Goal: Task Accomplishment & Management: Use online tool/utility

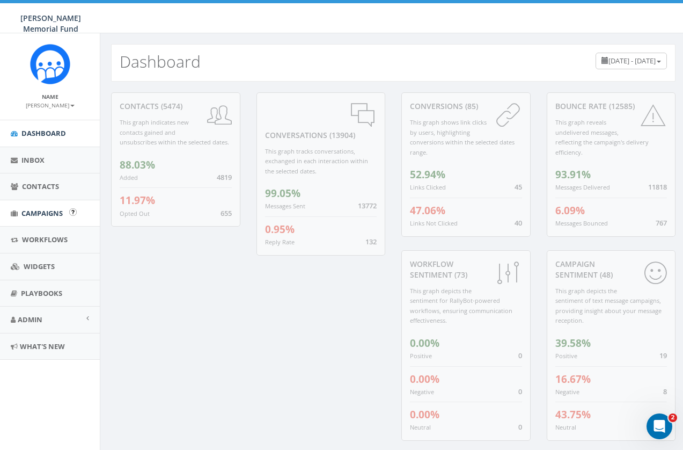
click at [43, 211] on span "Campaigns" at bounding box center [41, 213] width 41 height 10
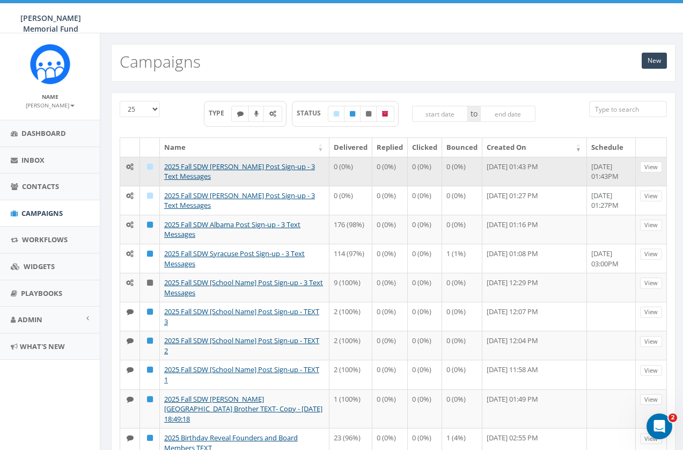
click at [239, 172] on td "2025 Fall SDW [PERSON_NAME] Post Sign-up - 3 Text Messages" at bounding box center [245, 171] width 170 height 29
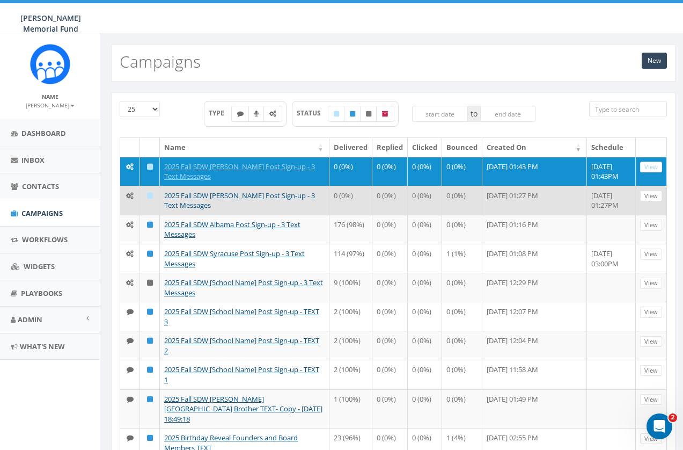
click at [222, 208] on link "2025 Fall SDW [PERSON_NAME] Post Sign-up - 3 Text Messages" at bounding box center [239, 201] width 151 height 20
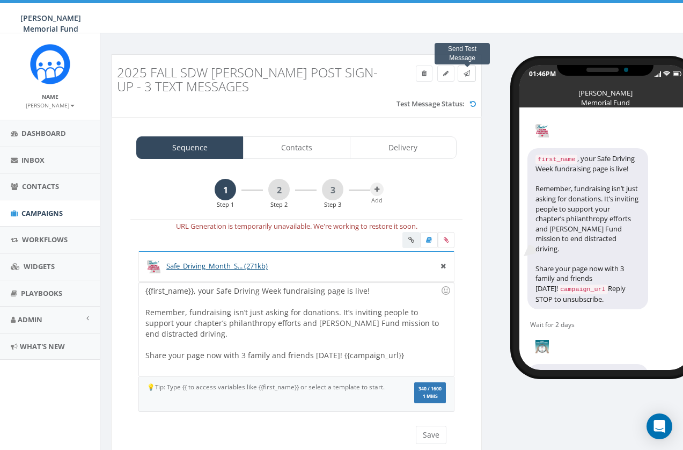
click at [468, 71] on icon at bounding box center [467, 73] width 6 height 6
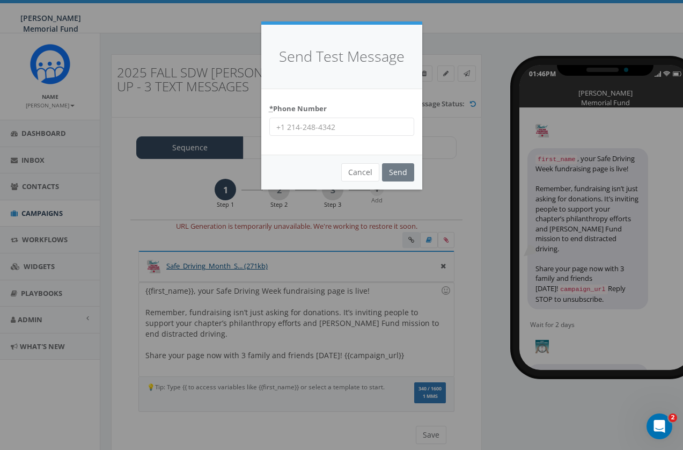
click at [340, 127] on input "* Phone Number" at bounding box center [341, 127] width 145 height 18
type input "8644201836"
click at [397, 171] on input "Send" at bounding box center [398, 172] width 32 height 18
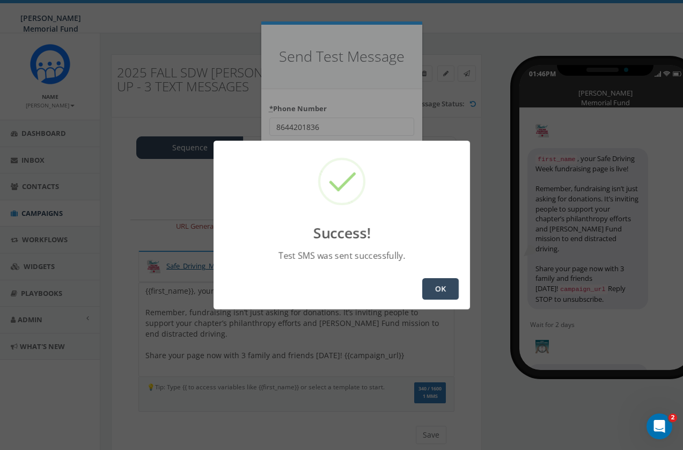
click at [429, 291] on button "OK" at bounding box center [440, 288] width 36 height 21
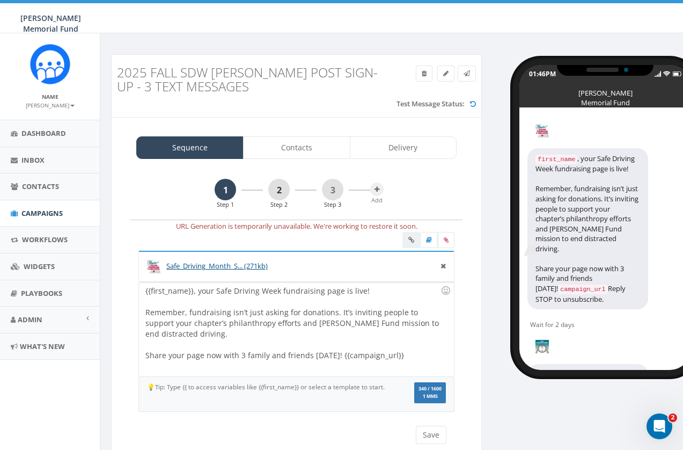
click at [279, 186] on link "2" at bounding box center [278, 189] width 21 height 21
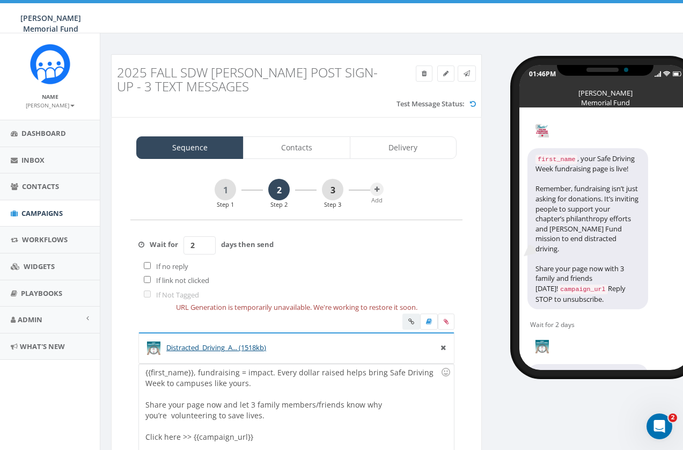
click at [333, 188] on link "3" at bounding box center [332, 189] width 21 height 21
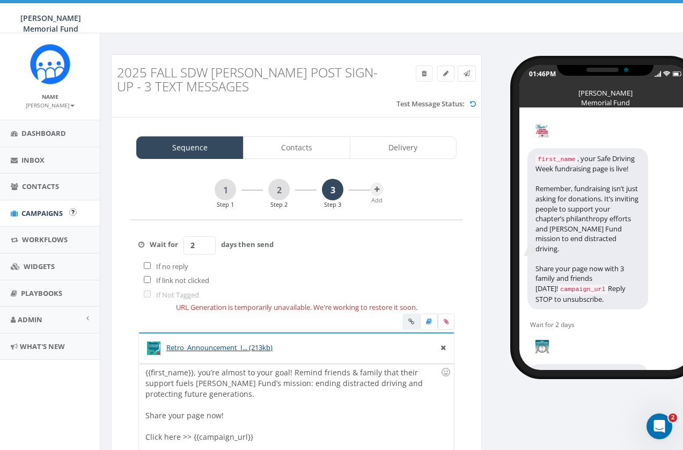
click at [44, 213] on span "Campaigns" at bounding box center [41, 213] width 41 height 10
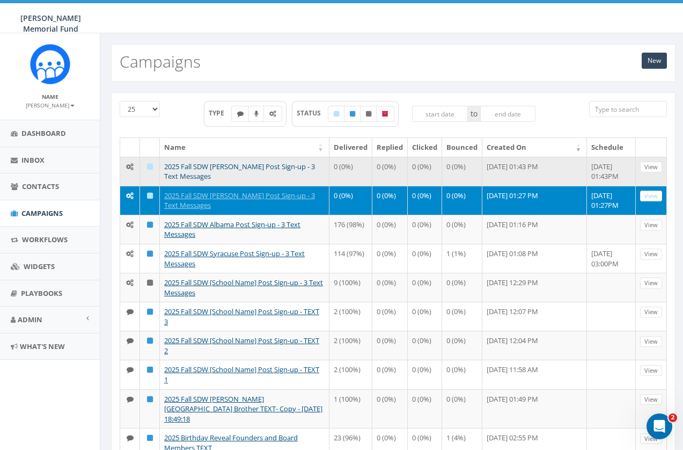
click at [231, 165] on link "2025 Fall SDW [PERSON_NAME] Post Sign-up - 3 Text Messages" at bounding box center [239, 172] width 151 height 20
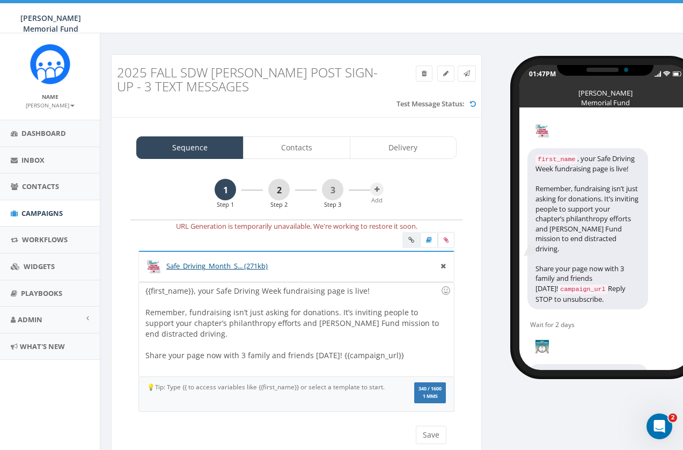
click at [277, 186] on link "2" at bounding box center [278, 189] width 21 height 21
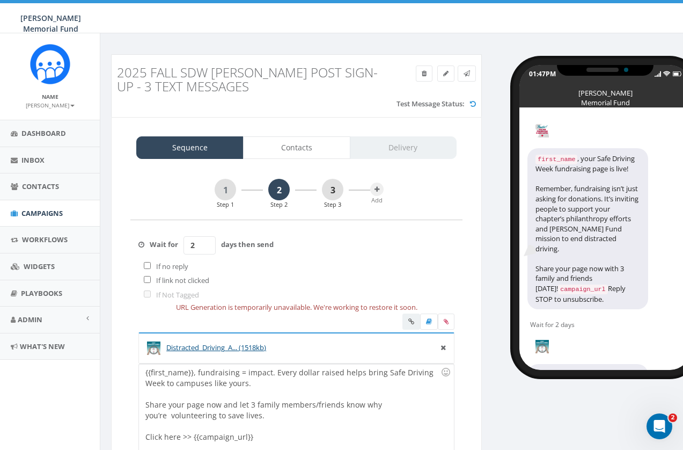
click at [334, 185] on link "3" at bounding box center [332, 189] width 21 height 21
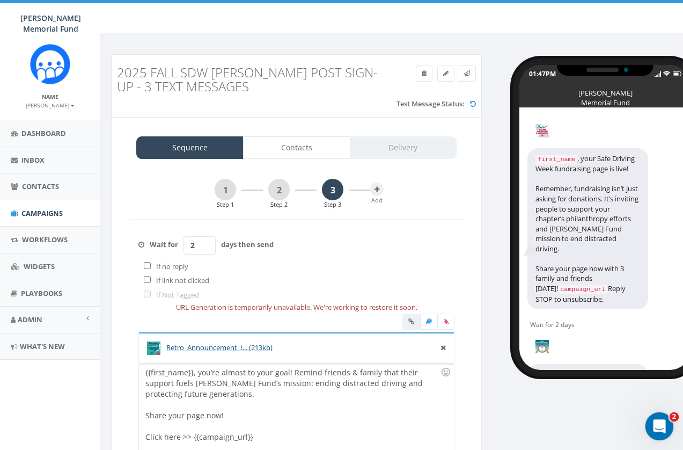
click at [656, 425] on icon "Open Intercom Messenger" at bounding box center [658, 425] width 18 height 18
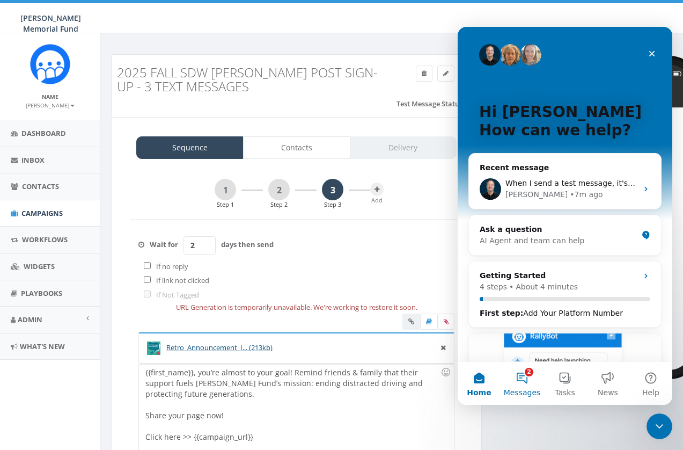
click at [523, 375] on button "2 Messages" at bounding box center [522, 383] width 43 height 43
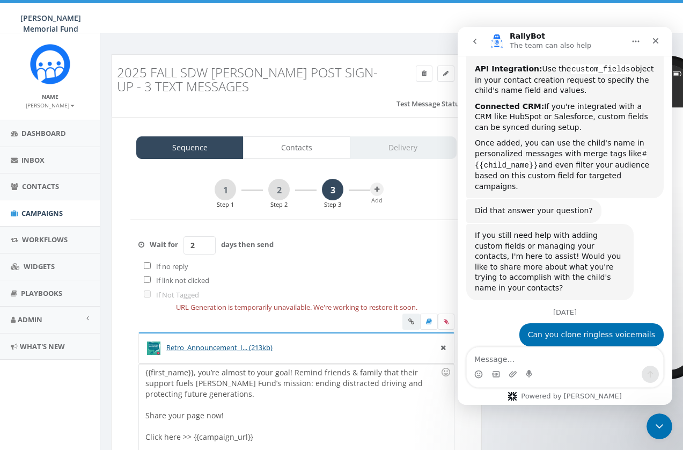
scroll to position [4066, 0]
click at [478, 42] on icon "go back" at bounding box center [475, 41] width 9 height 9
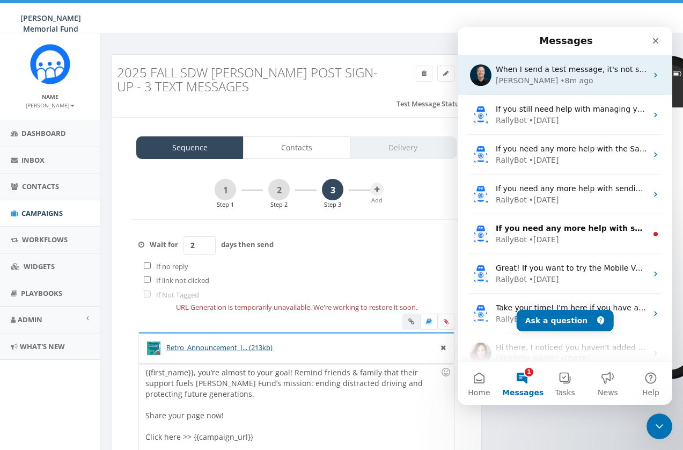
click at [560, 76] on div "• 8m ago" at bounding box center [576, 80] width 33 height 11
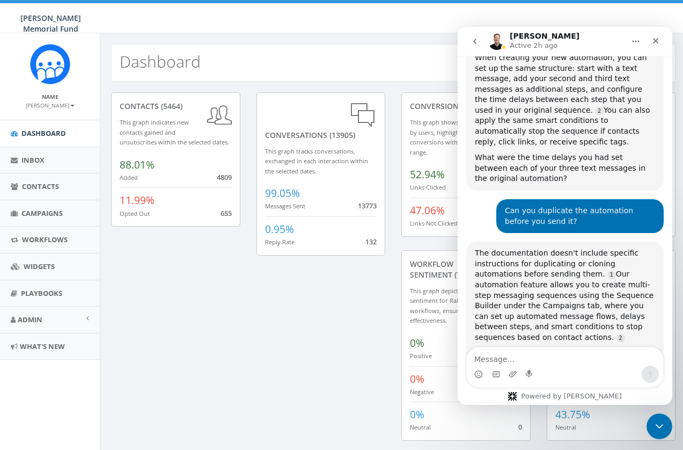
scroll to position [1328, 0]
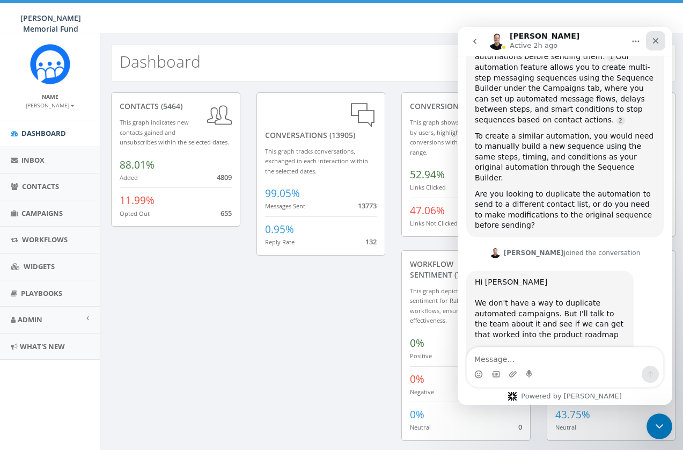
click at [656, 41] on icon "Close" at bounding box center [656, 41] width 6 height 6
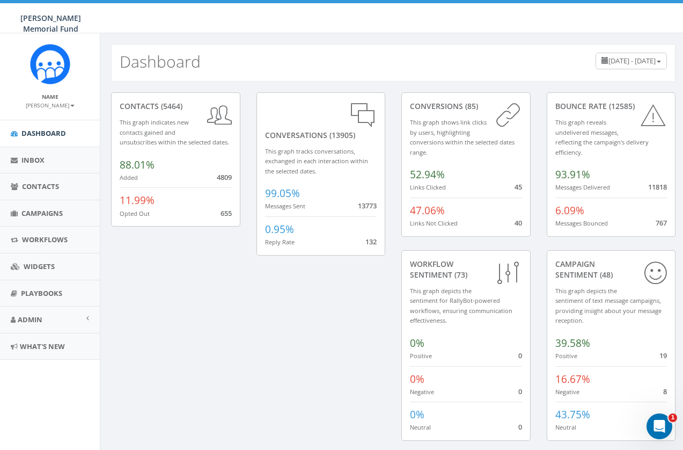
scroll to position [0, 0]
click at [31, 213] on span "Campaigns" at bounding box center [41, 213] width 41 height 10
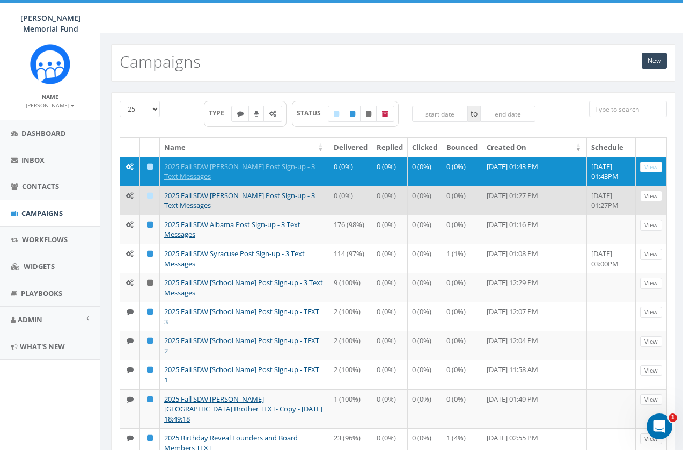
click at [206, 202] on link "2025 Fall SDW [PERSON_NAME] Post Sign-up - 3 Text Messages" at bounding box center [239, 201] width 151 height 20
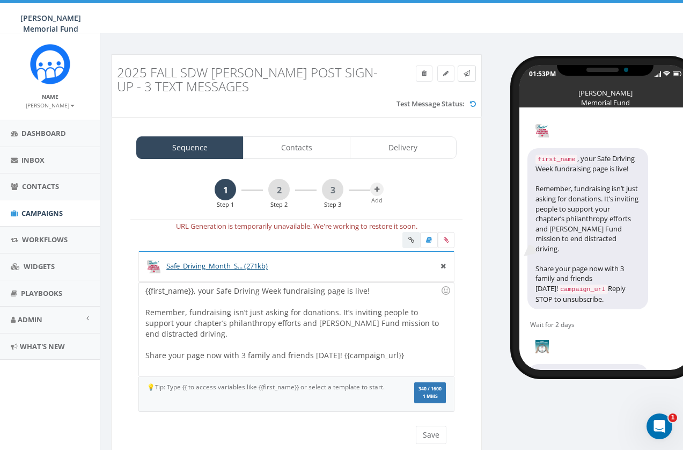
click at [470, 75] on icon at bounding box center [467, 73] width 6 height 6
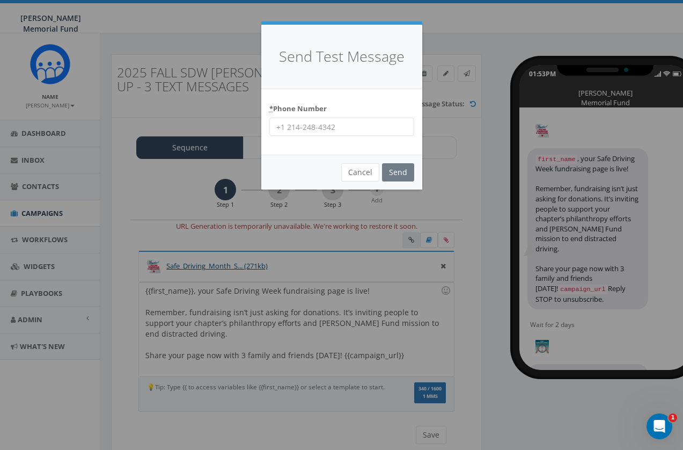
click at [354, 127] on input "* Phone Number" at bounding box center [341, 127] width 145 height 18
type input "8644201836"
click at [399, 174] on input "Send" at bounding box center [398, 172] width 32 height 18
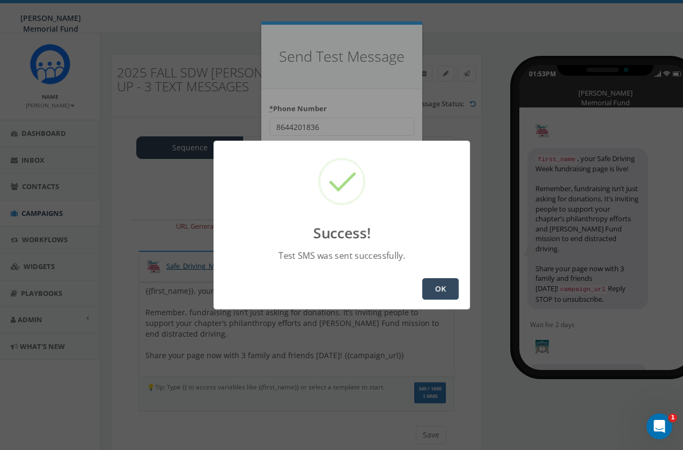
click at [431, 289] on button "OK" at bounding box center [440, 288] width 36 height 21
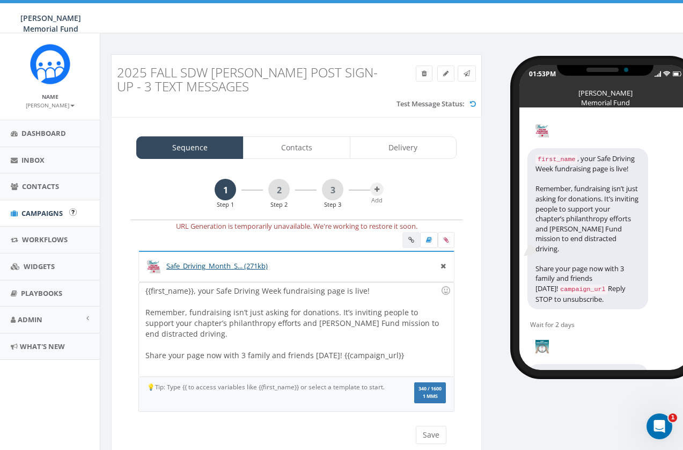
click at [36, 210] on span "Campaigns" at bounding box center [41, 213] width 41 height 10
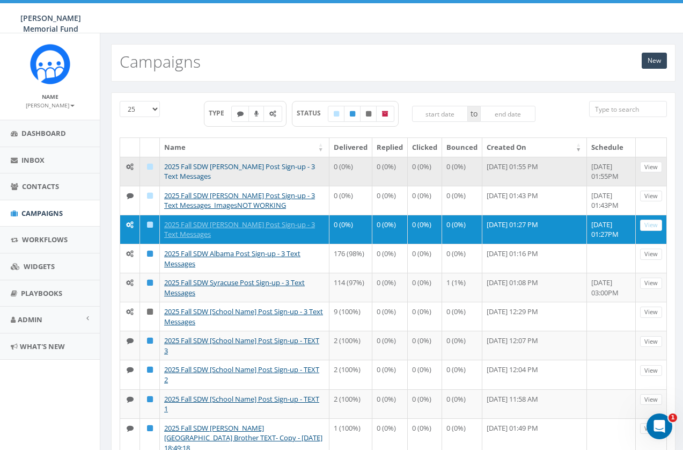
click at [248, 166] on link "2025 Fall SDW [PERSON_NAME] Post Sign-up - 3 Text Messages" at bounding box center [239, 172] width 151 height 20
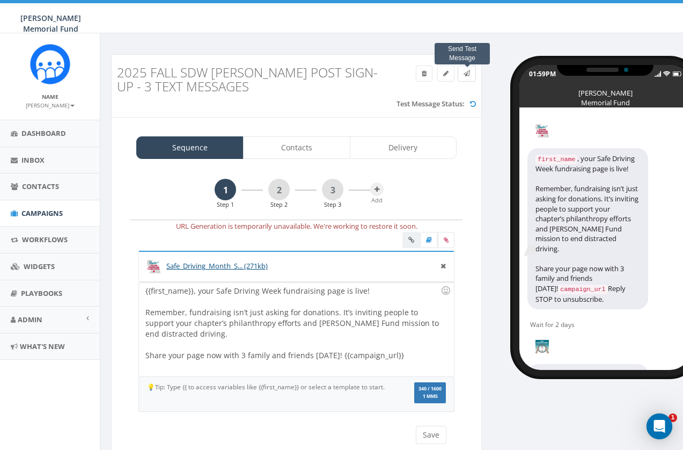
click at [468, 76] on icon at bounding box center [467, 73] width 6 height 6
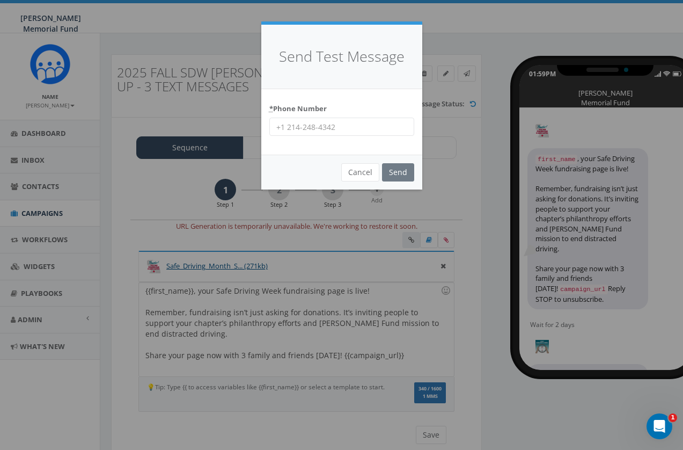
click at [310, 123] on input "* Phone Number" at bounding box center [341, 127] width 145 height 18
type input "8644201836"
click at [396, 171] on input "Send" at bounding box center [398, 172] width 32 height 18
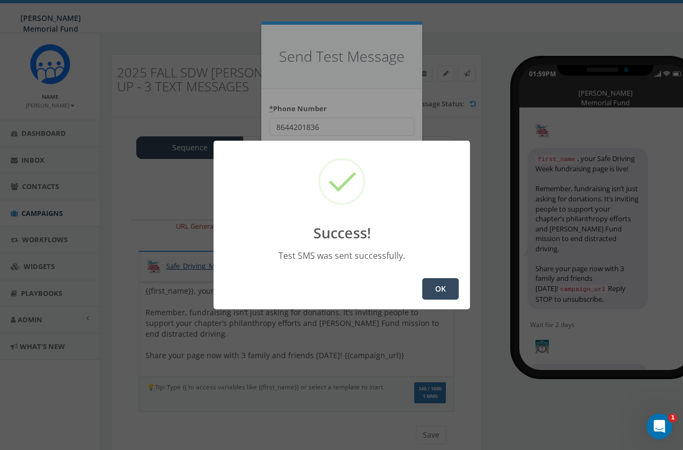
click at [434, 288] on button "OK" at bounding box center [440, 288] width 36 height 21
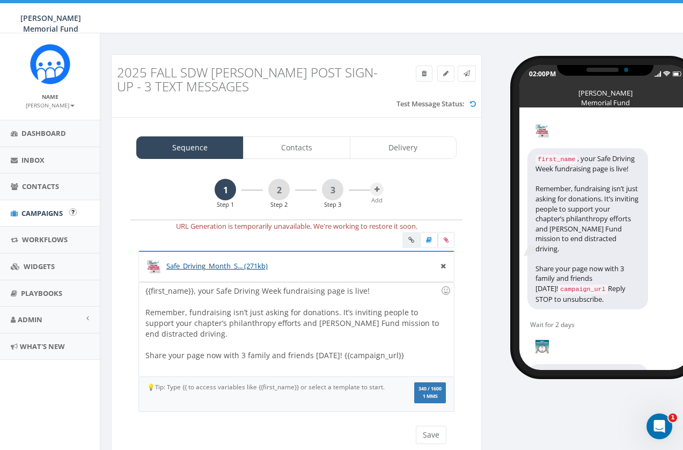
click at [48, 209] on span "Campaigns" at bounding box center [41, 213] width 41 height 10
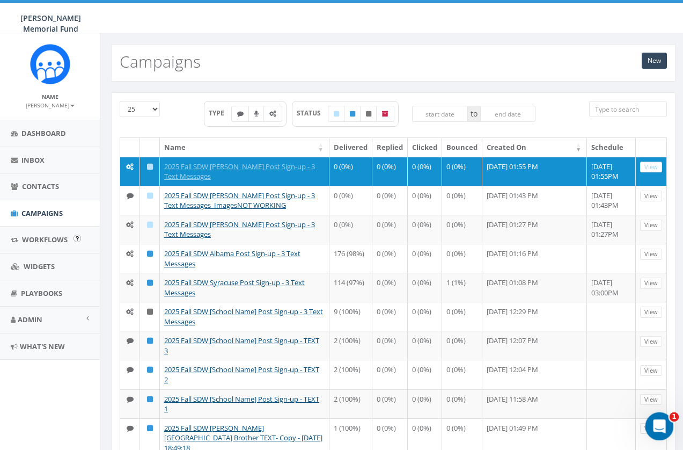
click at [659, 418] on div "Open Intercom Messenger" at bounding box center [657, 424] width 35 height 35
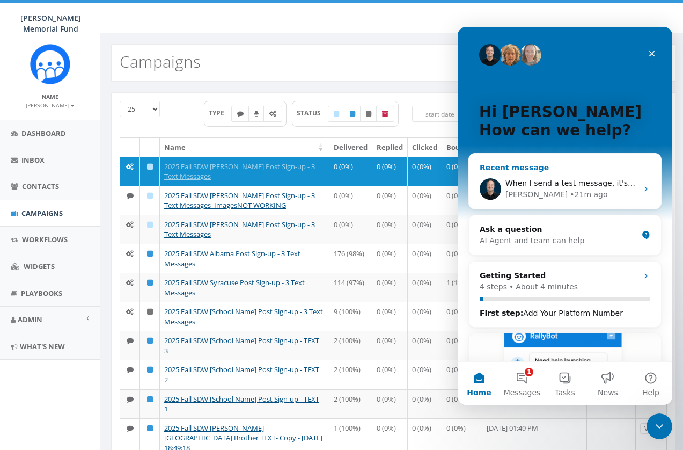
click at [592, 185] on span "When I send a test message, it's not showing the image" at bounding box center [611, 183] width 211 height 9
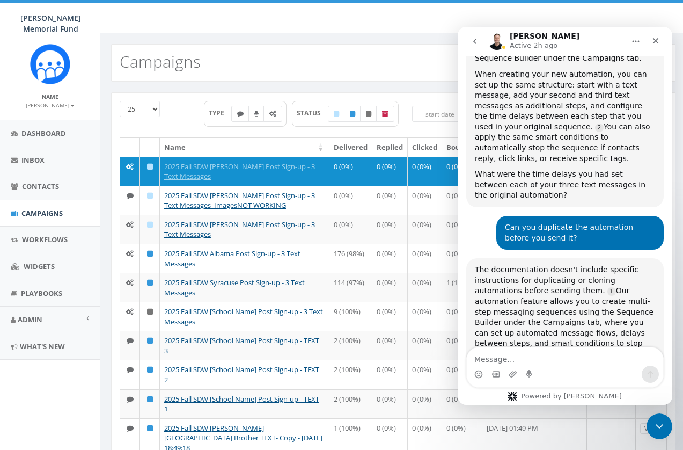
scroll to position [1328, 0]
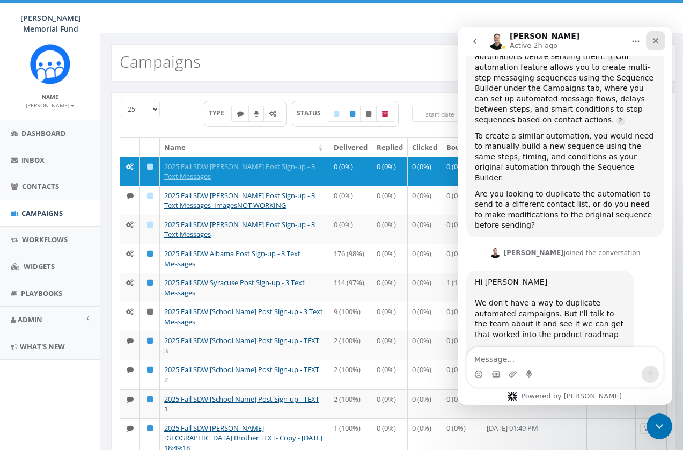
click at [656, 42] on icon "Close" at bounding box center [655, 40] width 9 height 9
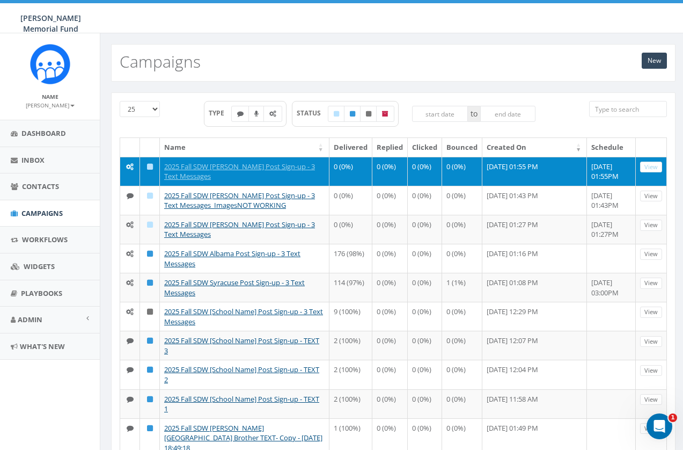
scroll to position [0, 0]
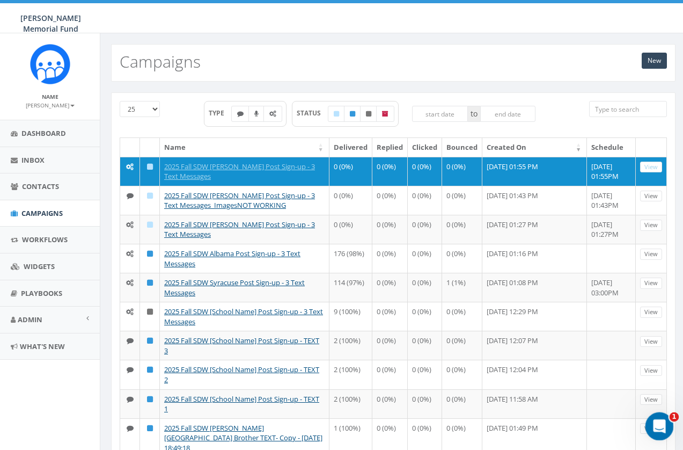
click at [654, 421] on icon "Open Intercom Messenger" at bounding box center [658, 425] width 18 height 18
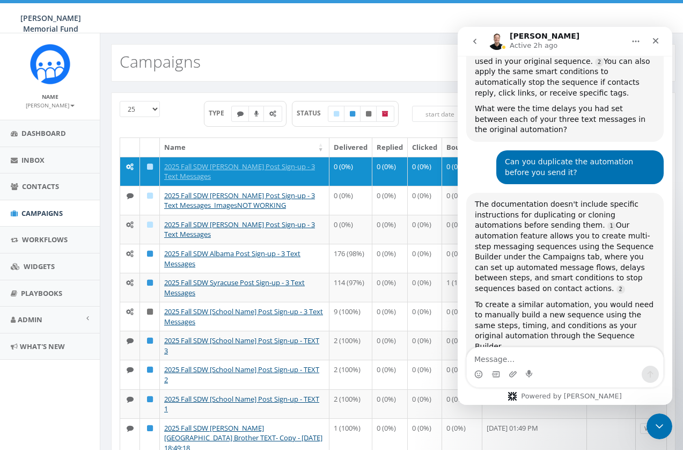
scroll to position [1328, 0]
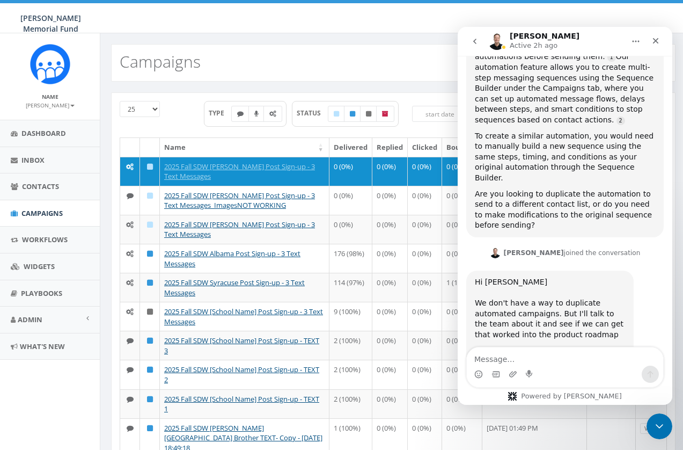
click at [474, 36] on button "go back" at bounding box center [475, 41] width 20 height 20
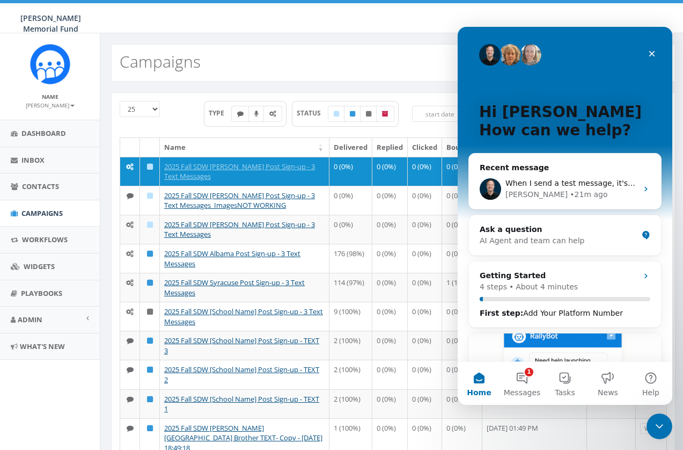
scroll to position [0, 0]
click at [529, 231] on div "Ask a question" at bounding box center [559, 229] width 158 height 11
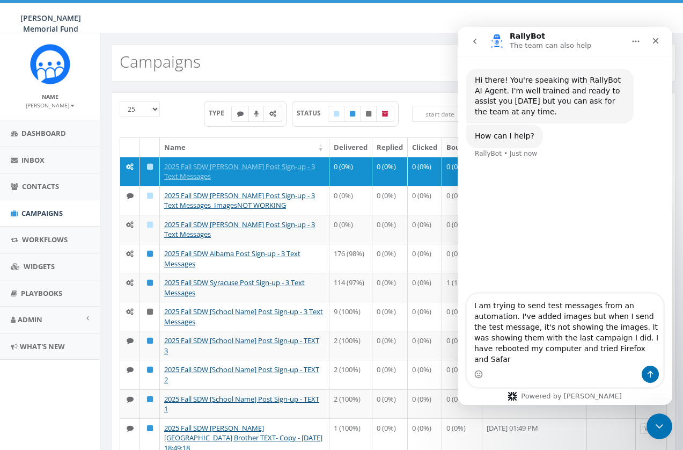
type textarea "I am trying to send test messages from an automation. I've added images but whe…"
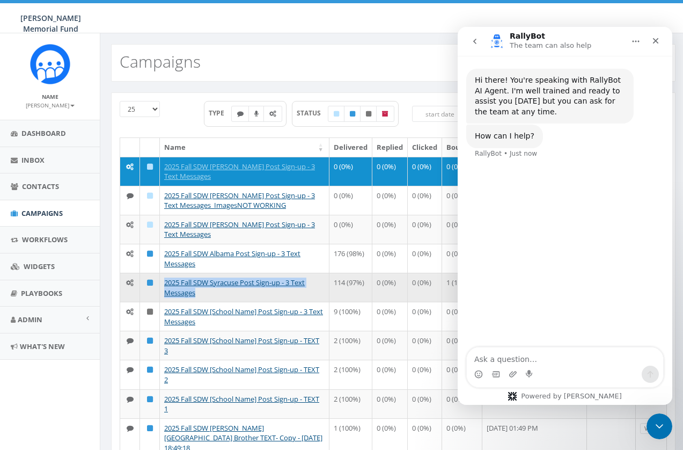
drag, startPoint x: 207, startPoint y: 319, endPoint x: 162, endPoint y: 310, distance: 46.0
click at [162, 302] on td "2025 Fall SDW Syracuse Post Sign-up - 3 Text Messages" at bounding box center [245, 287] width 170 height 29
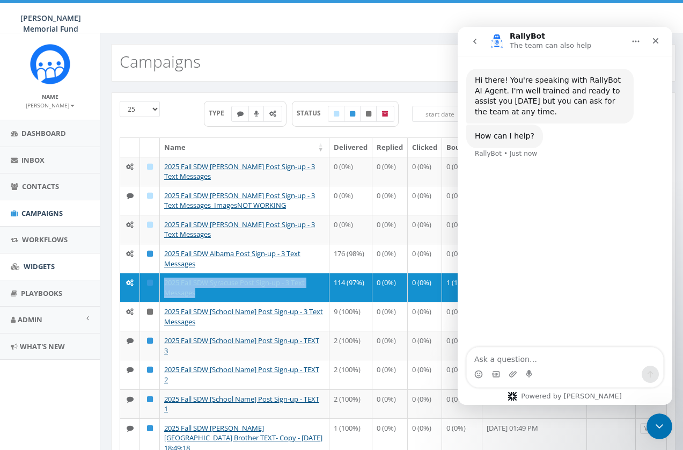
copy link "2025 Fall SDW Syracuse Post Sign-up - 3 Text Messages"
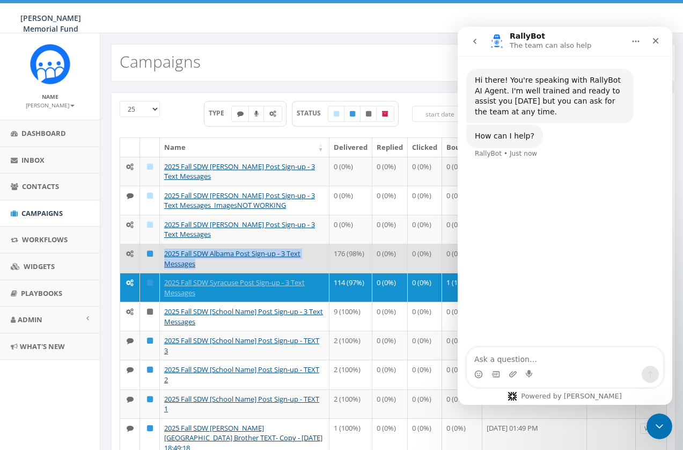
drag, startPoint x: 199, startPoint y: 290, endPoint x: 160, endPoint y: 283, distance: 39.7
click at [160, 273] on td "2025 Fall SDW Albama Post Sign-up - 3 Text Messages" at bounding box center [245, 258] width 170 height 29
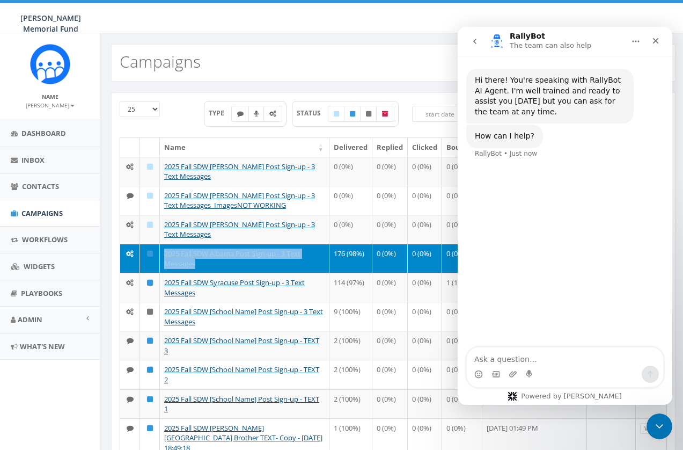
copy link "2025 Fall SDW Albama Post Sign-up - 3 Text Messages"
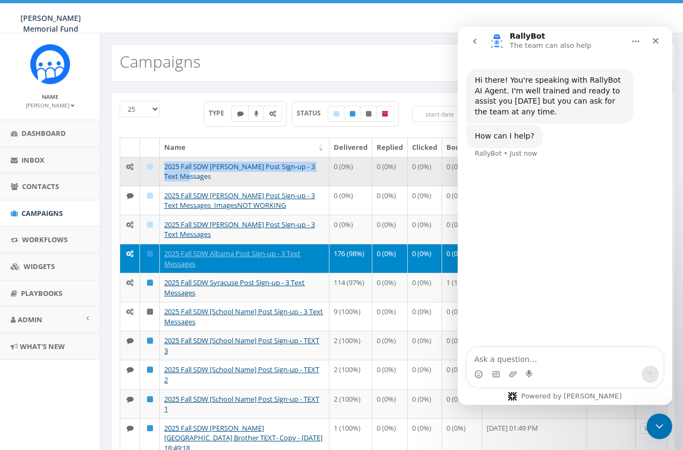
drag, startPoint x: 201, startPoint y: 178, endPoint x: 164, endPoint y: 165, distance: 39.2
click at [164, 165] on td "2025 Fall SDW [PERSON_NAME] Post Sign-up - 3 Text Messages" at bounding box center [245, 171] width 170 height 29
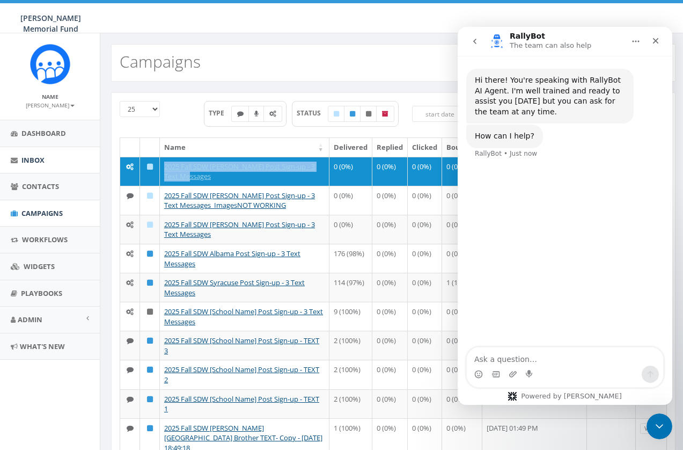
copy link "2025 Fall SDW [PERSON_NAME] Post Sign-up - 3 Text Messages"
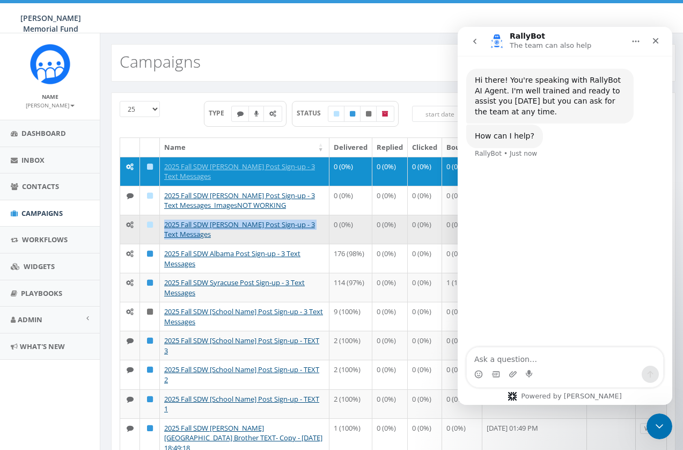
drag, startPoint x: 206, startPoint y: 253, endPoint x: 163, endPoint y: 241, distance: 44.0
click at [163, 241] on td "2025 Fall SDW [PERSON_NAME] Post Sign-up - 3 Text Messages" at bounding box center [245, 229] width 170 height 29
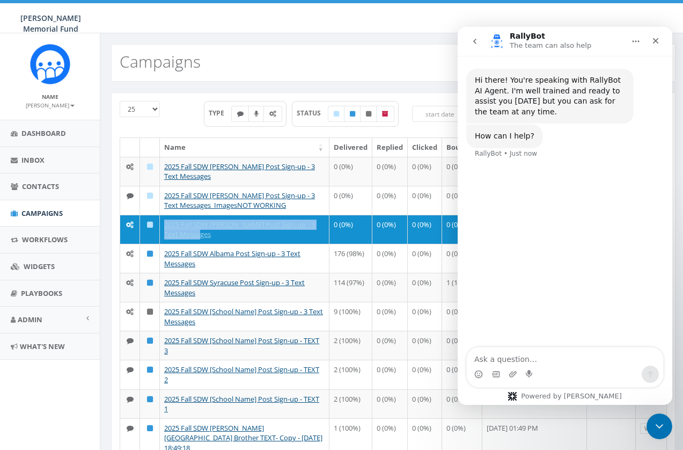
copy link "2025 Fall SDW [PERSON_NAME] Post Sign-up - 3 Text Messages"
click at [393, 57] on div "New Campaigns" at bounding box center [393, 63] width 565 height 38
click at [654, 40] on icon "Close" at bounding box center [655, 40] width 9 height 9
